Goal: Use online tool/utility

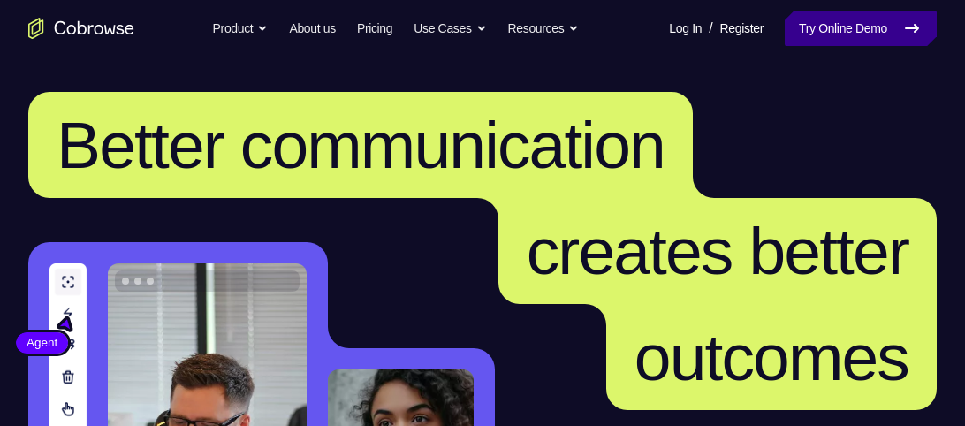
click at [871, 20] on link "Try Online Demo" at bounding box center [860, 28] width 152 height 35
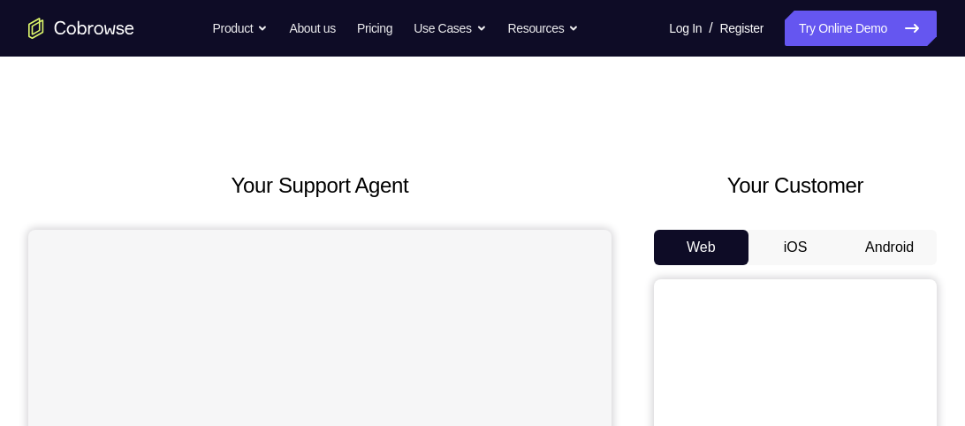
click at [881, 245] on button "Android" at bounding box center [889, 247] width 95 height 35
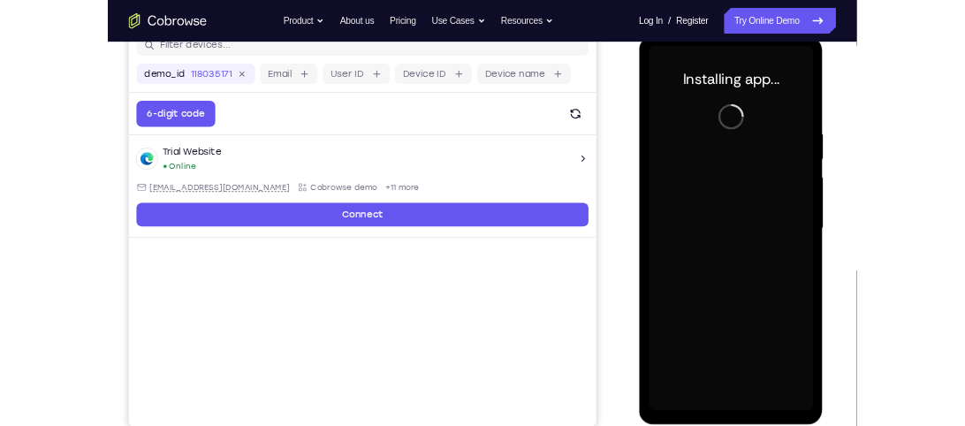
scroll to position [243, 0]
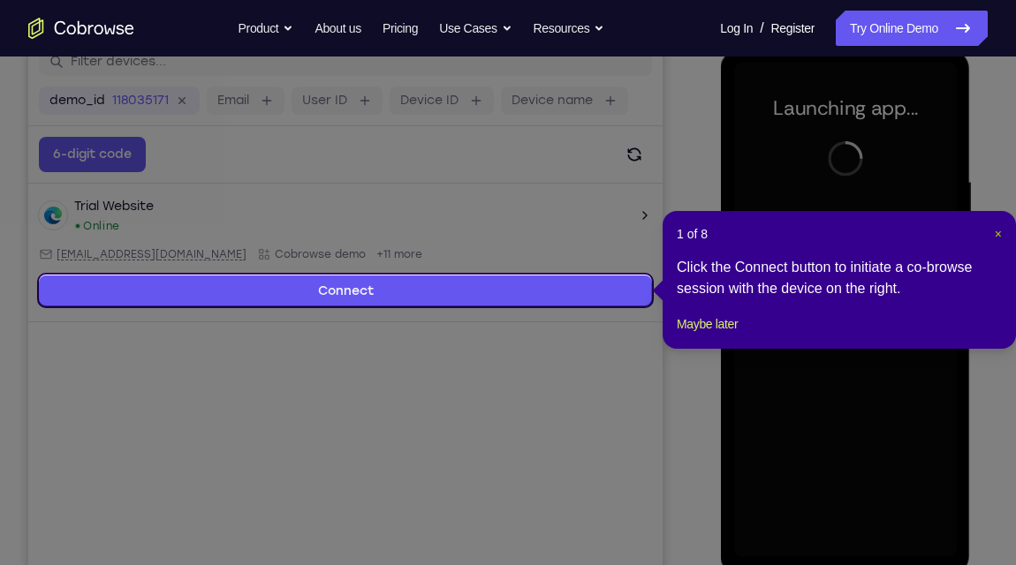
click at [964, 233] on span "×" at bounding box center [998, 234] width 7 height 14
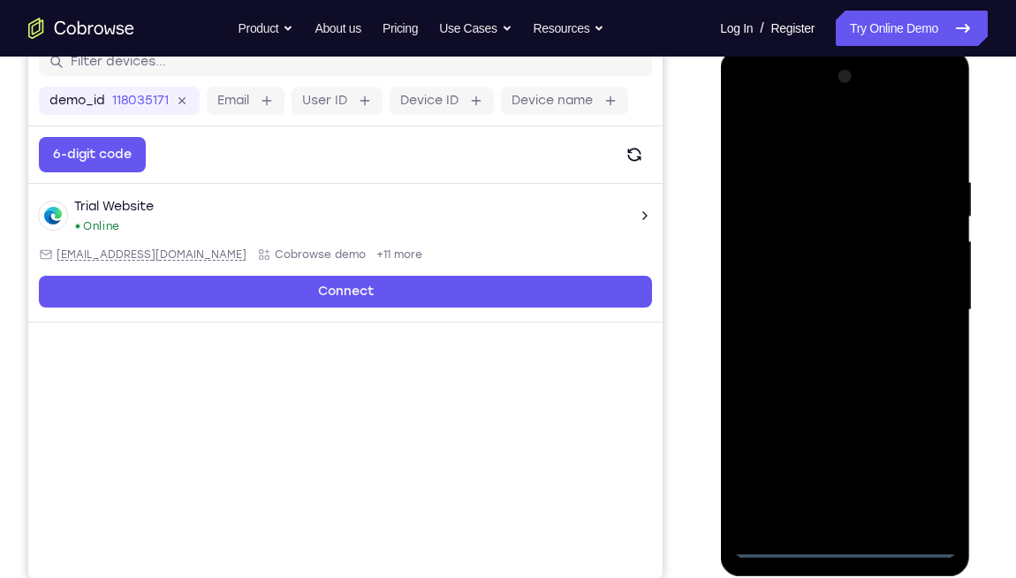
click at [846, 425] on div at bounding box center [844, 310] width 223 height 495
click at [927, 425] on div at bounding box center [844, 310] width 223 height 495
click at [746, 104] on div at bounding box center [844, 310] width 223 height 495
click at [915, 301] on div at bounding box center [844, 310] width 223 height 495
click at [869, 425] on div at bounding box center [844, 310] width 223 height 495
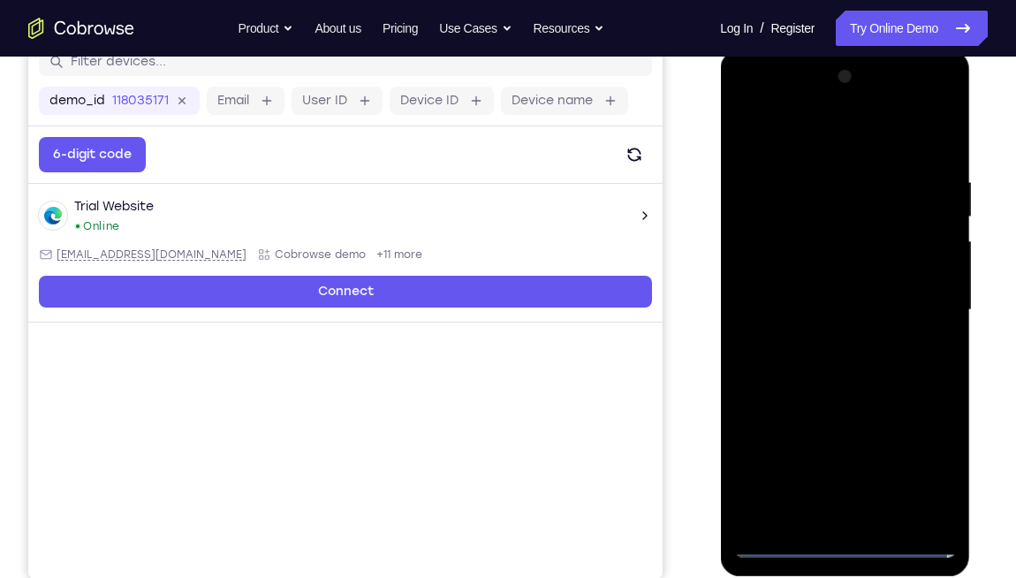
click at [817, 295] on div at bounding box center [844, 310] width 223 height 495
click at [837, 275] on div at bounding box center [844, 310] width 223 height 495
click at [848, 309] on div at bounding box center [844, 310] width 223 height 495
click at [885, 372] on div at bounding box center [844, 310] width 223 height 495
click at [827, 359] on div at bounding box center [844, 310] width 223 height 495
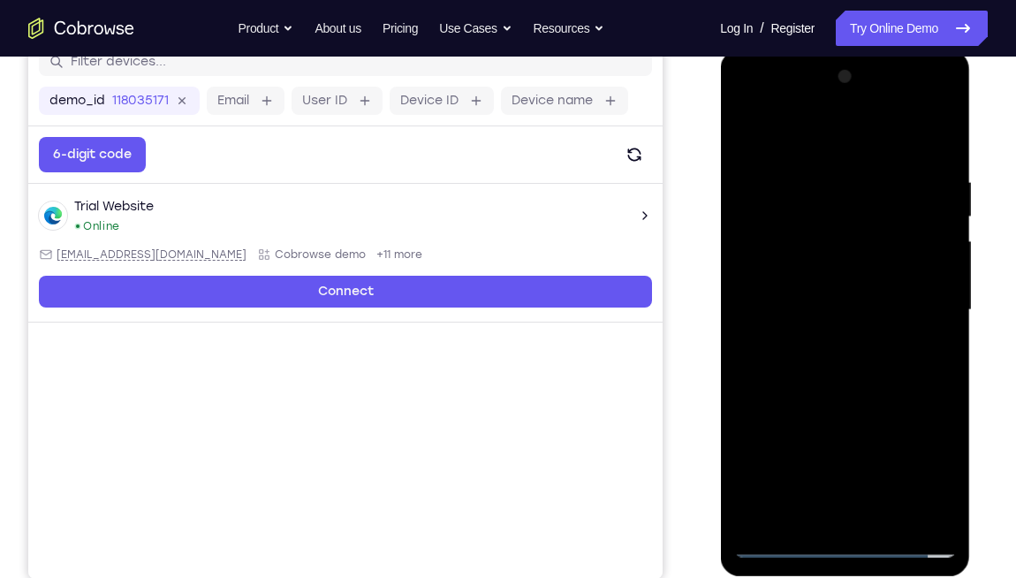
click at [933, 146] on div at bounding box center [844, 310] width 223 height 495
click at [940, 155] on div at bounding box center [844, 310] width 223 height 495
click at [888, 425] on div at bounding box center [844, 310] width 223 height 495
click at [831, 398] on div at bounding box center [844, 310] width 223 height 495
click at [840, 317] on div at bounding box center [844, 310] width 223 height 495
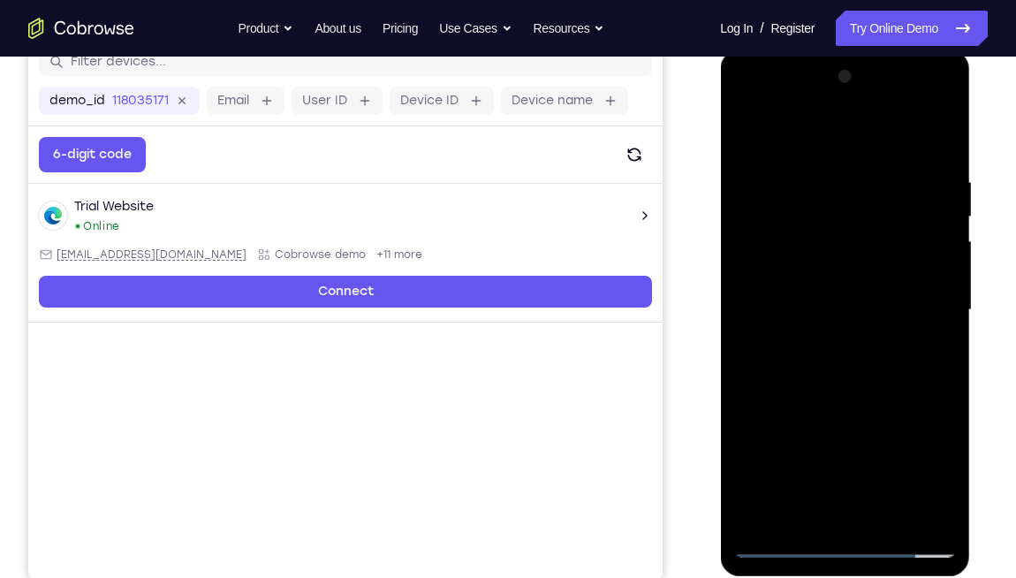
click at [935, 354] on div at bounding box center [844, 310] width 223 height 495
click at [744, 136] on div at bounding box center [844, 310] width 223 height 495
click at [752, 132] on div at bounding box center [844, 310] width 223 height 495
click at [945, 425] on div at bounding box center [844, 310] width 223 height 495
drag, startPoint x: 898, startPoint y: 437, endPoint x: 888, endPoint y: 359, distance: 79.2
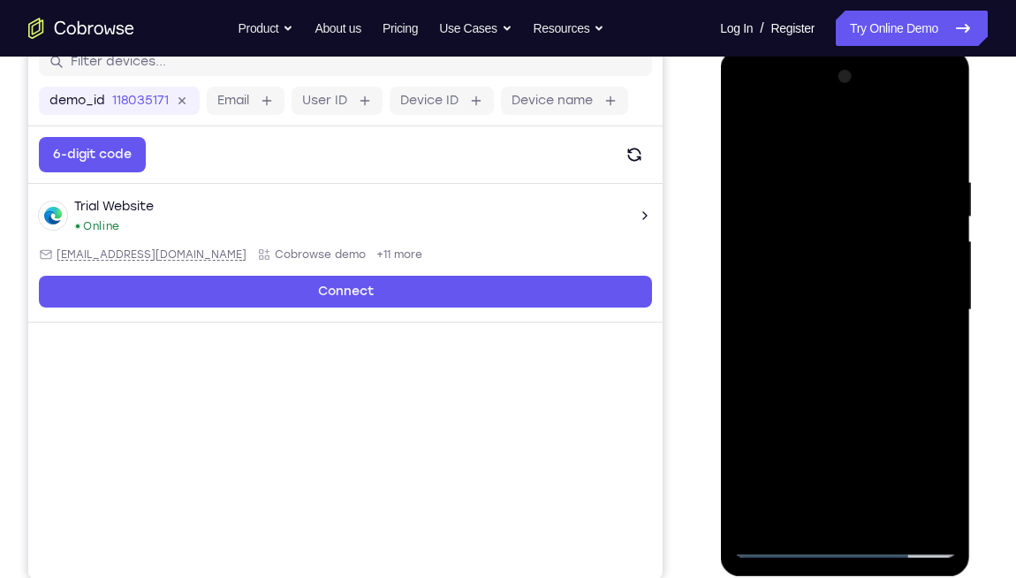
click at [888, 359] on div at bounding box center [844, 310] width 223 height 495
click at [945, 310] on div at bounding box center [844, 310] width 223 height 495
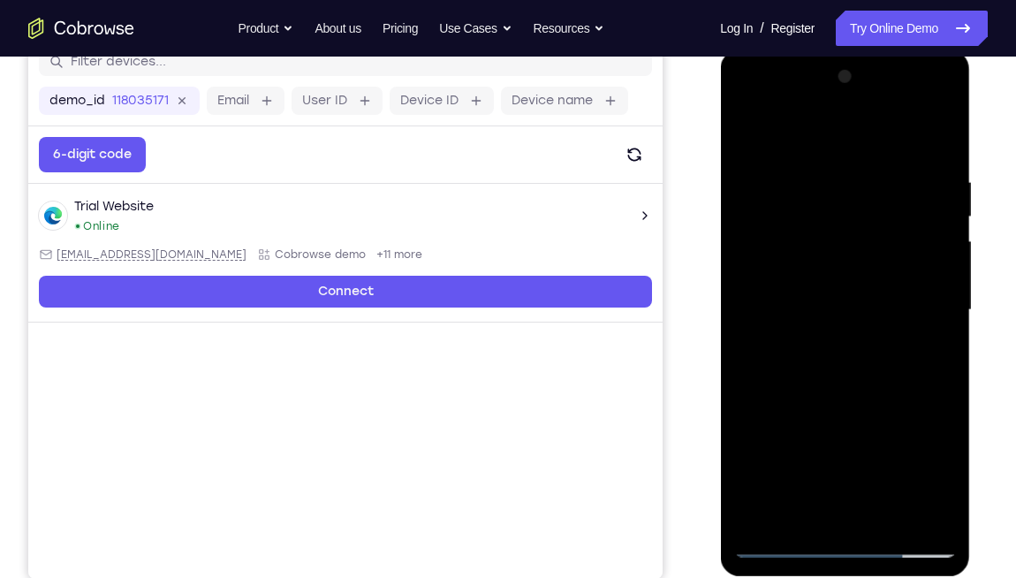
drag, startPoint x: 849, startPoint y: 393, endPoint x: 843, endPoint y: 480, distance: 86.8
click at [843, 425] on div at bounding box center [844, 310] width 223 height 495
click at [821, 166] on div at bounding box center [844, 310] width 223 height 495
drag, startPoint x: 918, startPoint y: 302, endPoint x: 730, endPoint y: 349, distance: 193.9
click at [730, 349] on div at bounding box center [845, 312] width 250 height 526
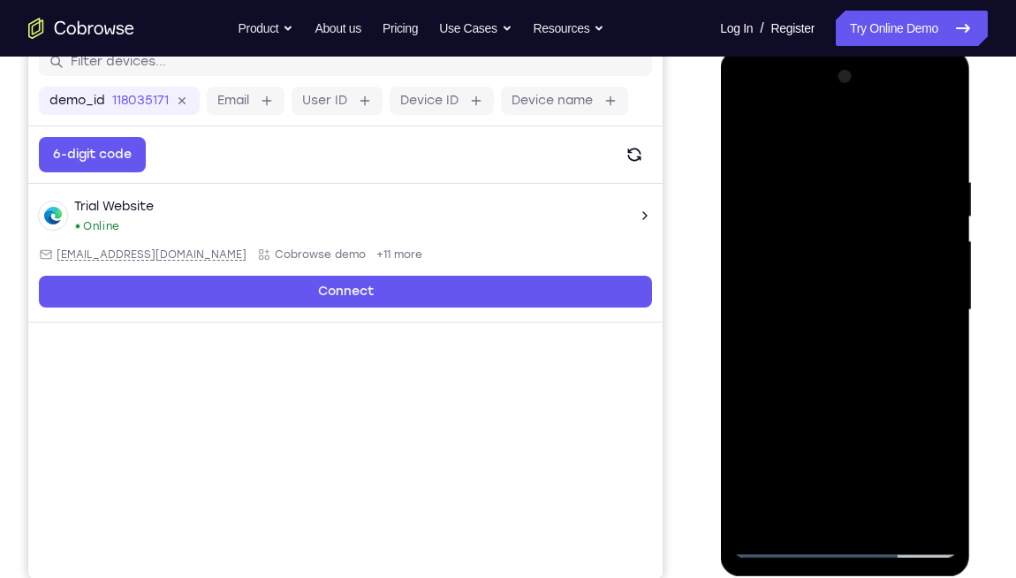
click at [923, 319] on div at bounding box center [844, 310] width 223 height 495
drag, startPoint x: 923, startPoint y: 319, endPoint x: 737, endPoint y: 364, distance: 191.8
click at [737, 364] on div at bounding box center [844, 310] width 223 height 495
click at [920, 287] on div at bounding box center [844, 310] width 223 height 495
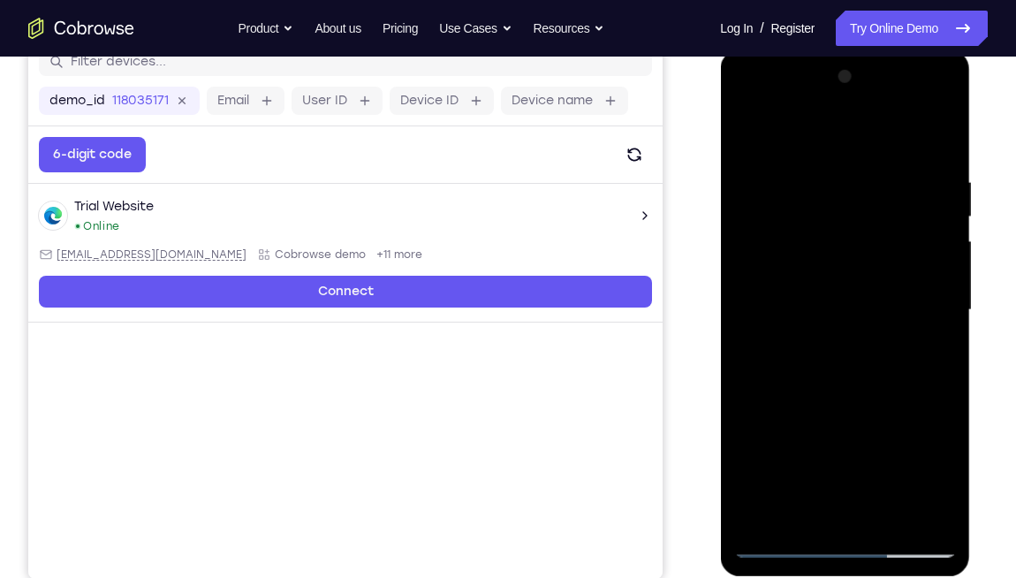
click at [915, 344] on div at bounding box center [844, 310] width 223 height 495
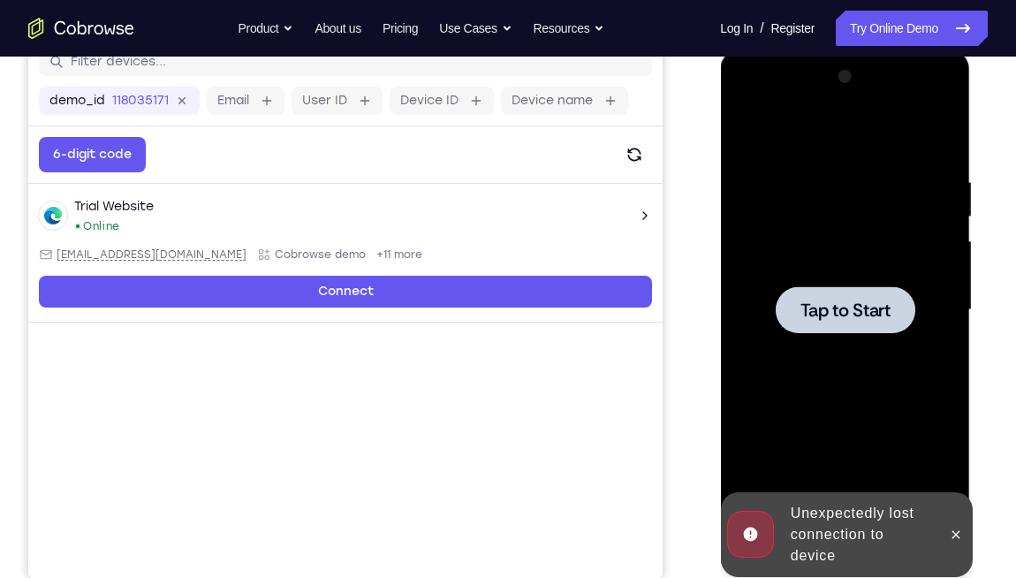
click at [934, 325] on div at bounding box center [844, 310] width 223 height 495
